Goal: Transaction & Acquisition: Purchase product/service

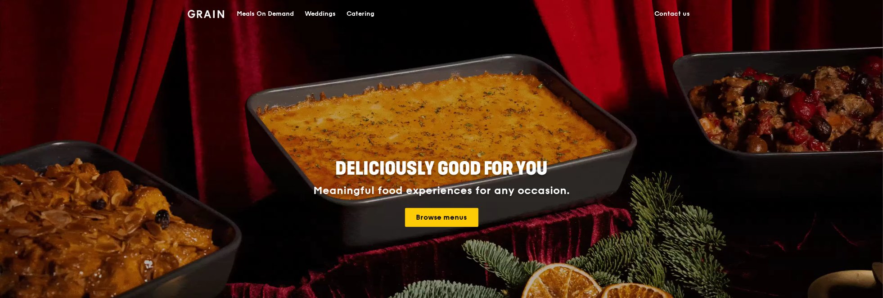
click at [367, 13] on div "Catering" at bounding box center [360, 13] width 28 height 27
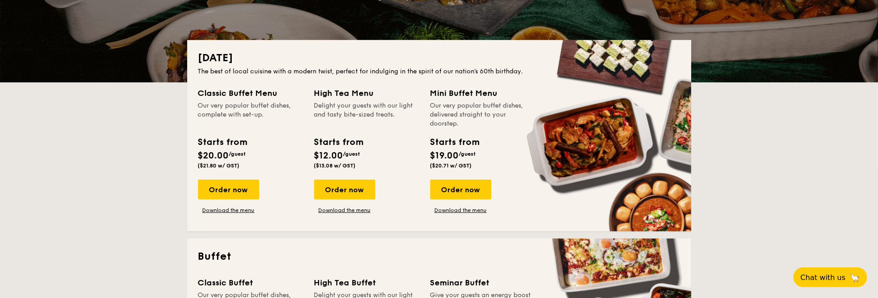
scroll to position [180, 0]
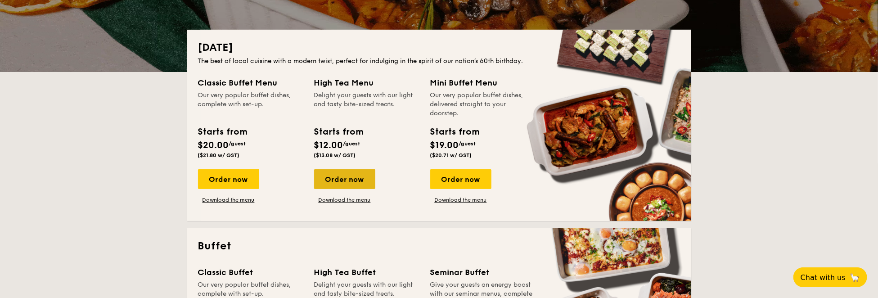
click at [345, 176] on div "Order now" at bounding box center [344, 179] width 61 height 20
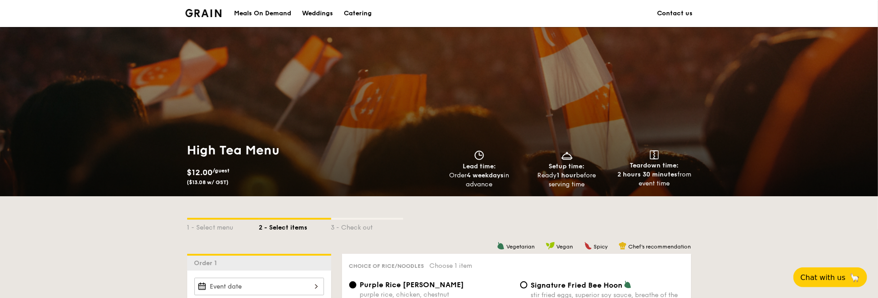
click at [268, 18] on div "Meals On Demand" at bounding box center [262, 13] width 57 height 27
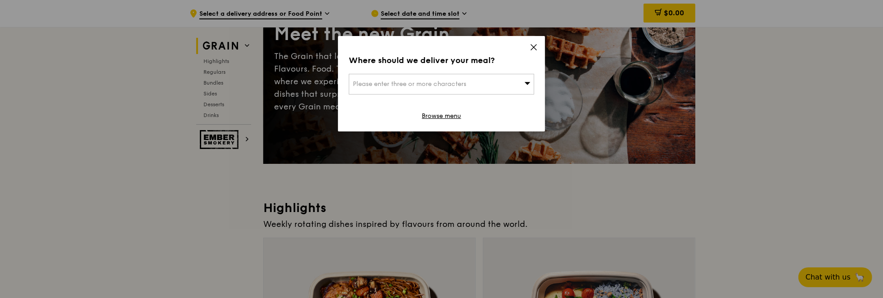
click at [502, 83] on div "Please enter three or more characters" at bounding box center [441, 84] width 185 height 21
click at [502, 83] on input "search" at bounding box center [441, 84] width 184 height 20
click at [529, 46] on icon at bounding box center [533, 47] width 8 height 8
